Goal: Task Accomplishment & Management: Use online tool/utility

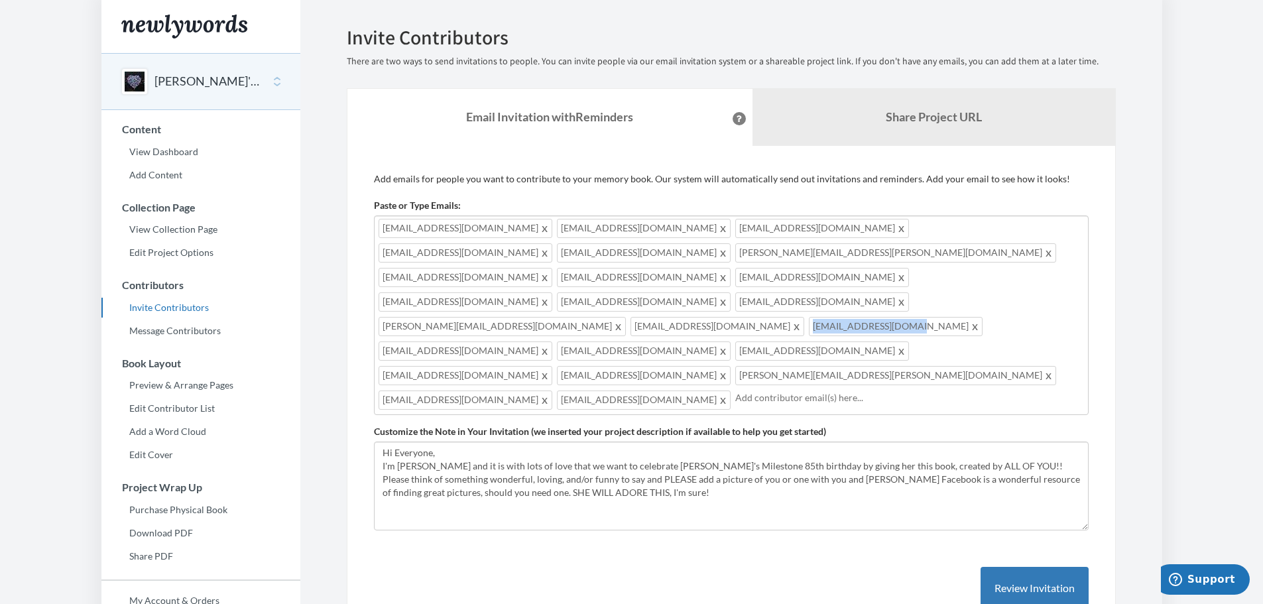
drag, startPoint x: 709, startPoint y: 272, endPoint x: 612, endPoint y: 274, distance: 96.8
click at [809, 317] on span "[EMAIL_ADDRESS][DOMAIN_NAME]" at bounding box center [896, 326] width 174 height 19
copy span "[EMAIL_ADDRESS][DOMAIN_NAME]"
drag, startPoint x: 707, startPoint y: 277, endPoint x: 608, endPoint y: 277, distance: 98.8
click at [809, 317] on span "[EMAIL_ADDRESS][DOMAIN_NAME]" at bounding box center [896, 326] width 174 height 19
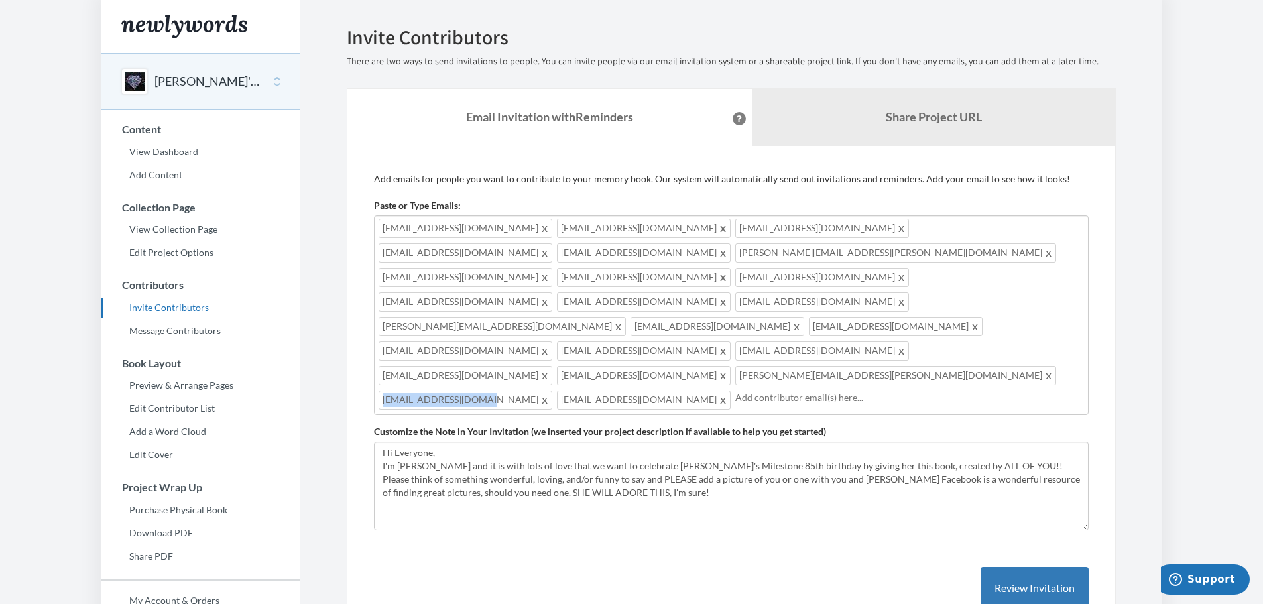
drag, startPoint x: 1049, startPoint y: 296, endPoint x: 955, endPoint y: 296, distance: 94.1
click at [552, 390] on span "[EMAIL_ADDRESS][DOMAIN_NAME]" at bounding box center [465, 399] width 174 height 19
copy span "[EMAIL_ADDRESS][DOMAIN_NAME]"
drag, startPoint x: 1050, startPoint y: 301, endPoint x: 951, endPoint y: 301, distance: 99.4
click at [552, 390] on span "[EMAIL_ADDRESS][DOMAIN_NAME]" at bounding box center [465, 399] width 174 height 19
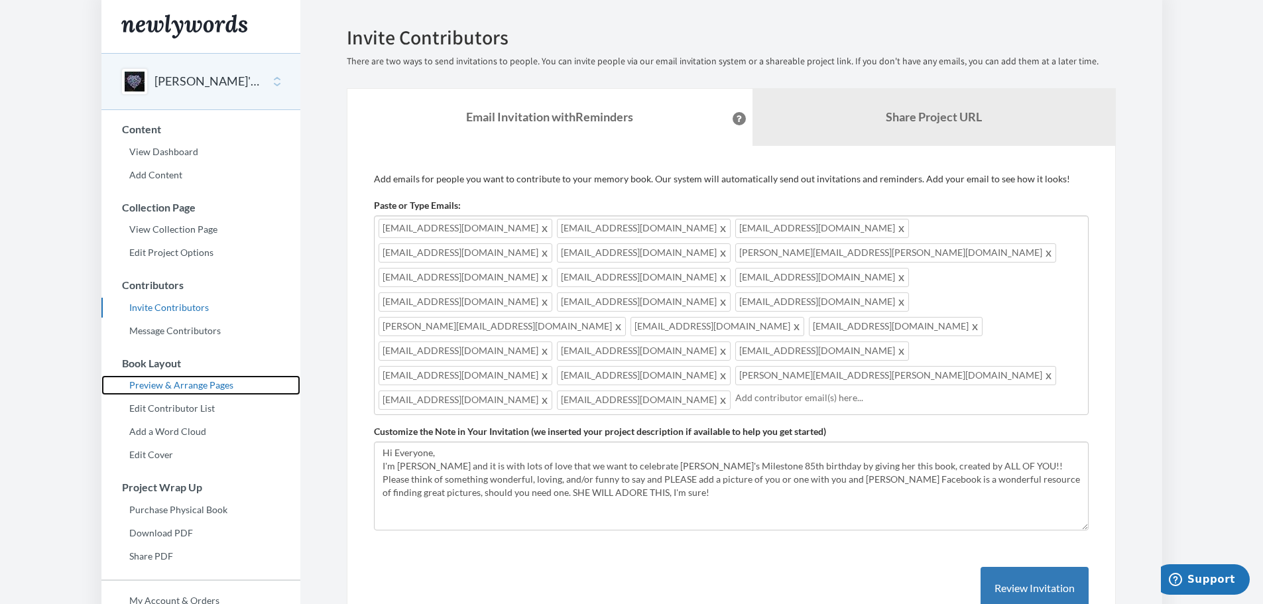
click at [215, 386] on link "Preview & Arrange Pages" at bounding box center [200, 385] width 199 height 20
